Goal: Transaction & Acquisition: Obtain resource

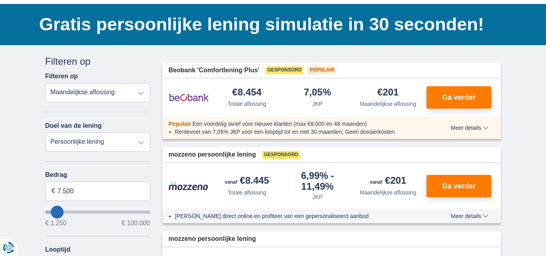
scroll to position [48, 0]
click at [142, 96] on select "Totale aflossing JKP Maandelijkse aflossing" at bounding box center [97, 92] width 105 height 19
drag, startPoint x: 79, startPoint y: 192, endPoint x: 57, endPoint y: 193, distance: 22.4
click at [57, 193] on input "7.500" at bounding box center [97, 191] width 105 height 19
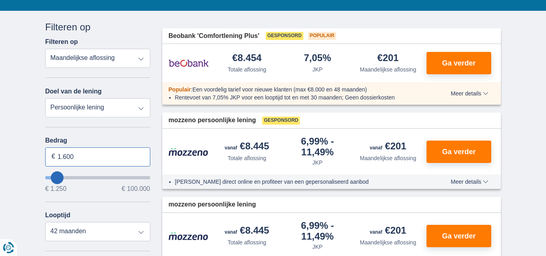
scroll to position [144, 0]
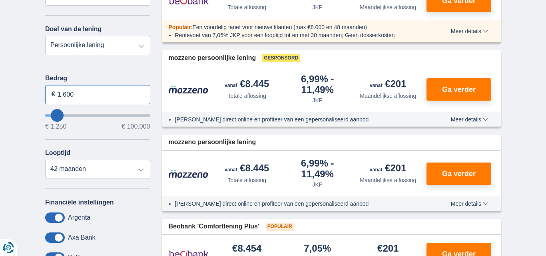
type input "1.600"
click at [141, 173] on select "12 maanden 18 maanden 24 maanden 30 maanden 36 maanden 42 maanden" at bounding box center [97, 169] width 105 height 19
type input "1250"
select select "24"
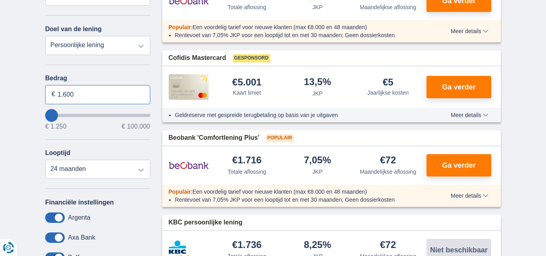
click at [73, 94] on input "1.600" at bounding box center [97, 94] width 105 height 19
type input "16.000"
click at [145, 171] on select "12 maanden 18 maanden 24 maanden" at bounding box center [97, 169] width 105 height 19
type input "16250"
select select "84"
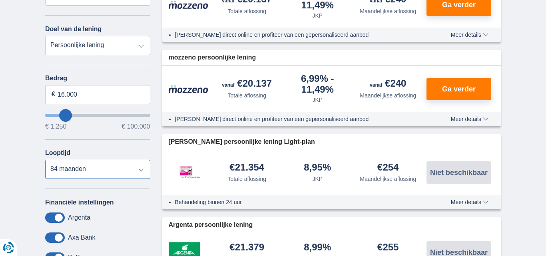
click at [45, 160] on select "12 maanden 18 maanden 24 maanden 30 maanden 36 maanden 42 maanden 48 maanden 60…" at bounding box center [97, 169] width 105 height 19
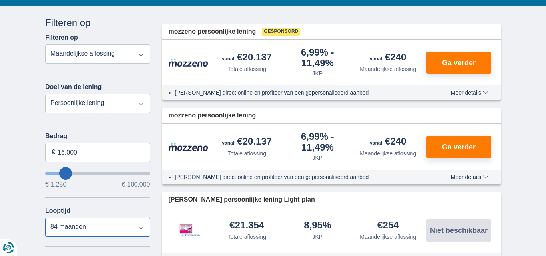
scroll to position [0, 0]
